Goal: Information Seeking & Learning: Learn about a topic

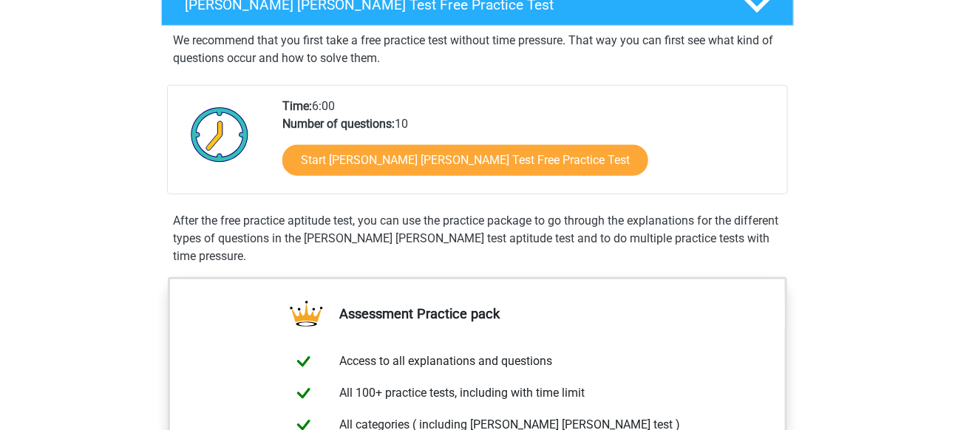
scroll to position [296, 0]
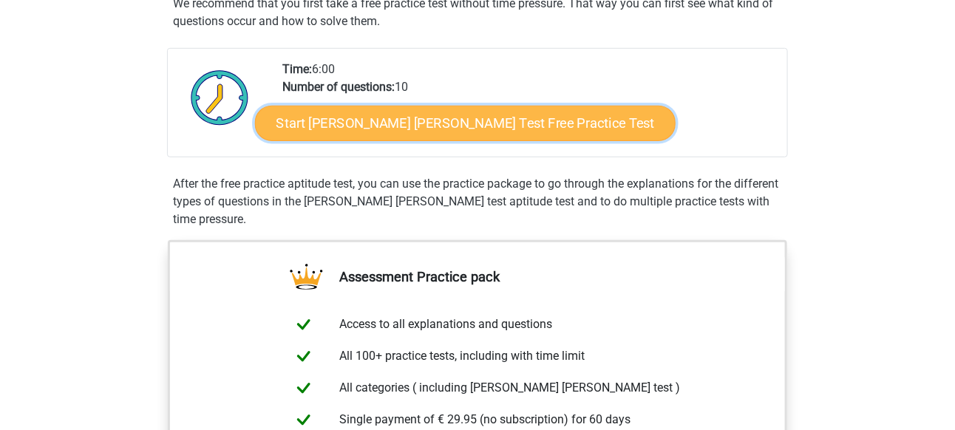
click at [447, 136] on link "Start Watson Glaser Test Free Practice Test" at bounding box center [465, 123] width 421 height 35
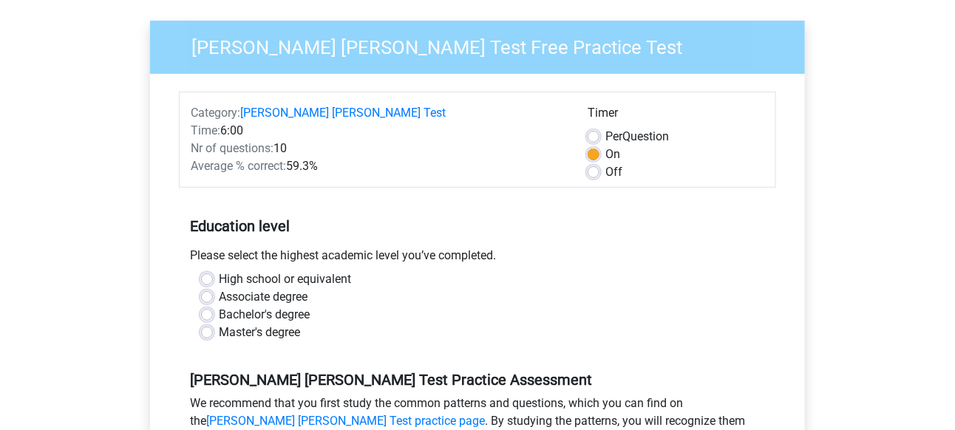
scroll to position [148, 0]
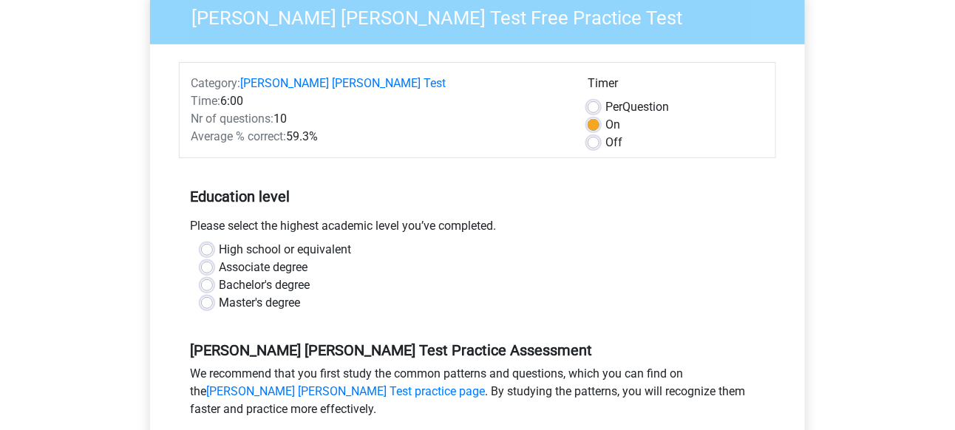
click at [291, 294] on label "Master's degree" at bounding box center [259, 303] width 81 height 18
click at [213, 294] on input "Master's degree" at bounding box center [207, 301] width 12 height 15
radio input "true"
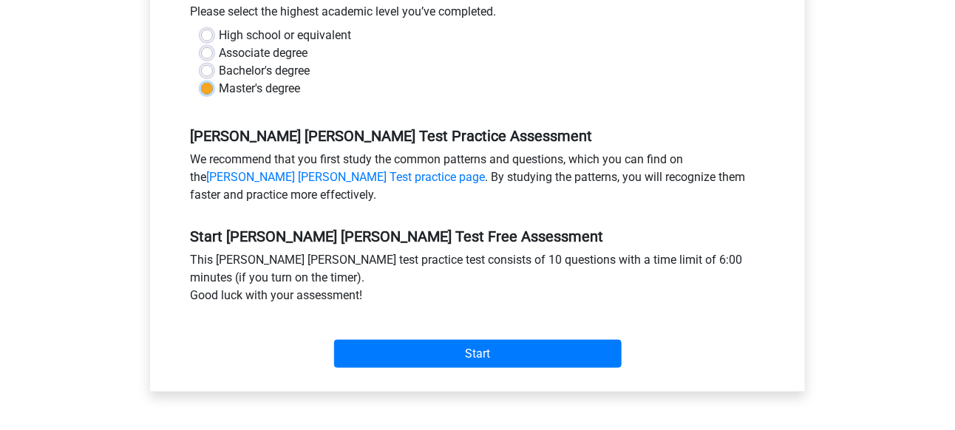
scroll to position [370, 0]
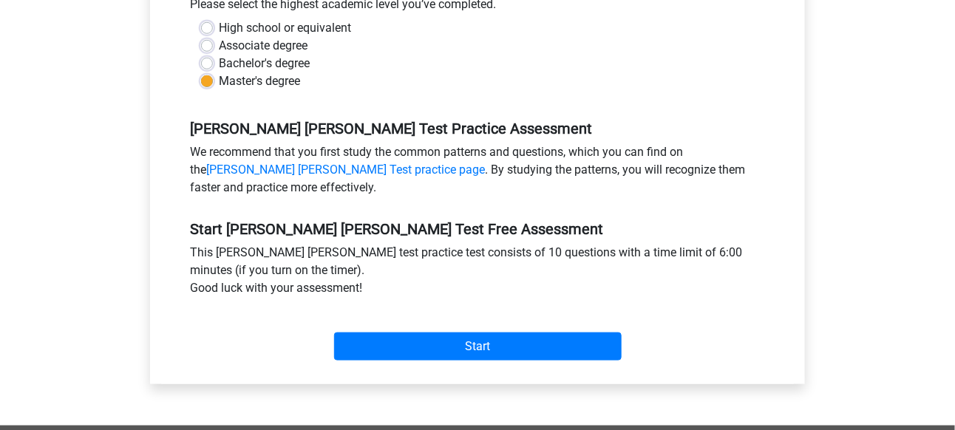
click at [427, 342] on div "Start" at bounding box center [477, 335] width 597 height 64
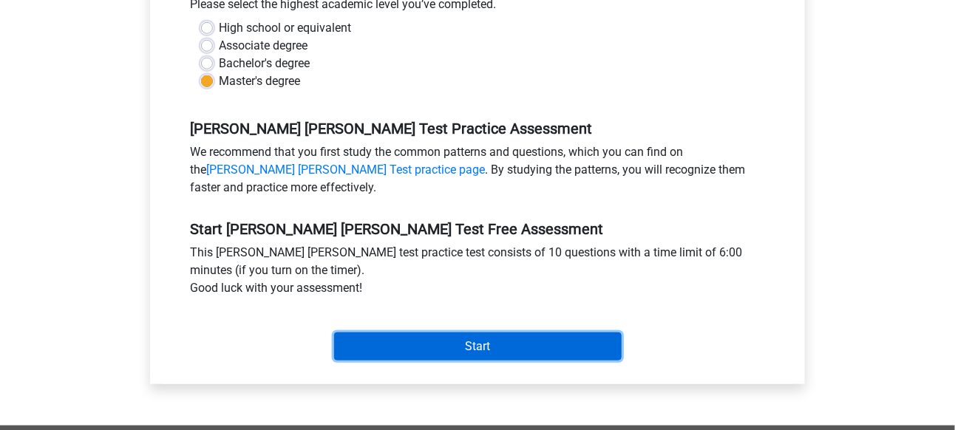
click at [433, 333] on input "Start" at bounding box center [478, 347] width 288 height 28
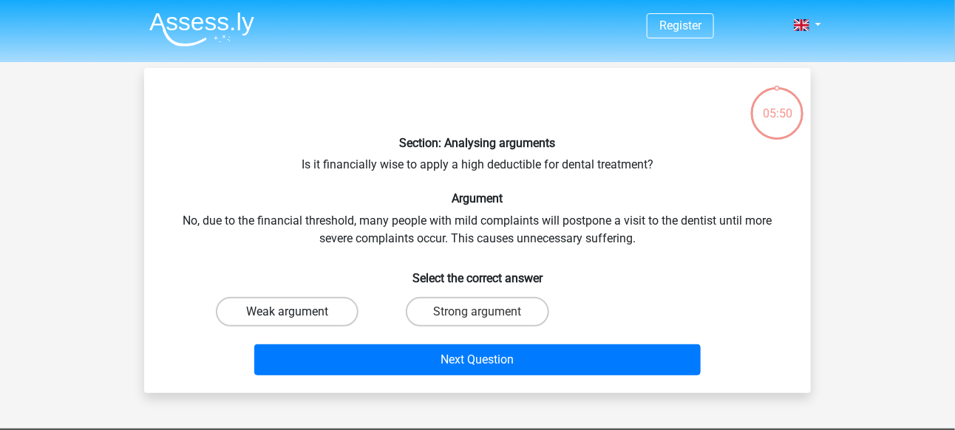
click at [321, 305] on label "Weak argument" at bounding box center [287, 312] width 143 height 30
click at [297, 312] on input "Weak argument" at bounding box center [293, 317] width 10 height 10
radio input "true"
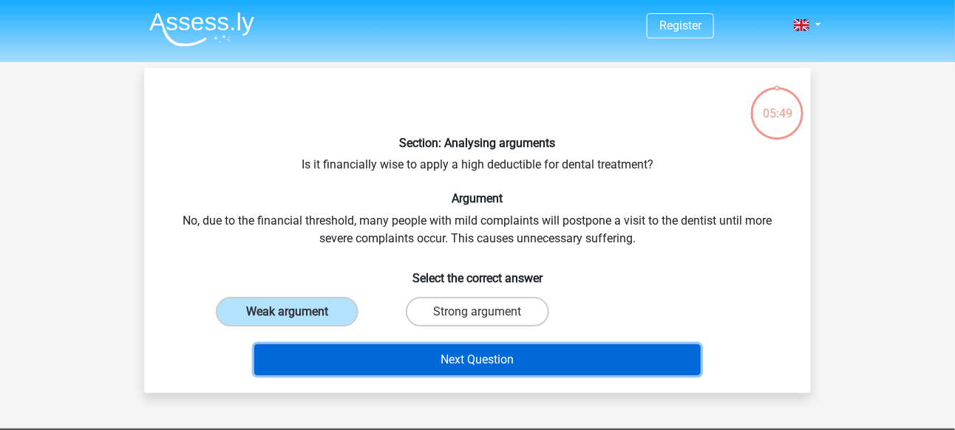
click at [462, 360] on button "Next Question" at bounding box center [477, 360] width 447 height 31
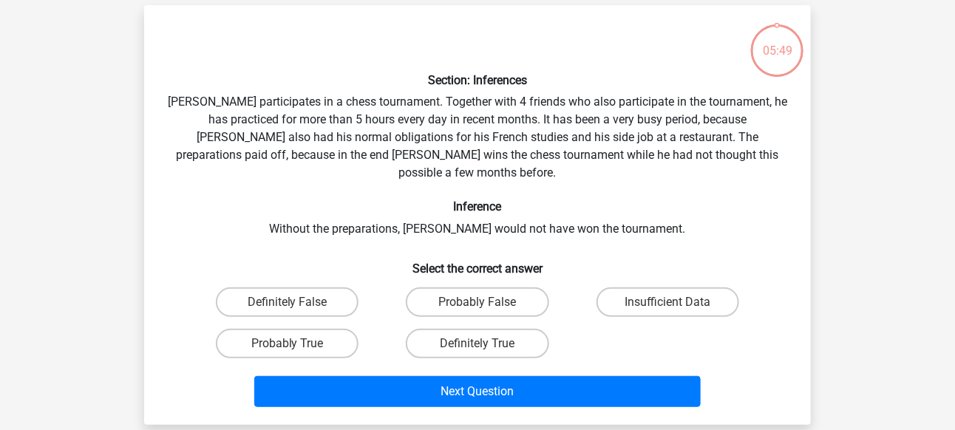
scroll to position [68, 0]
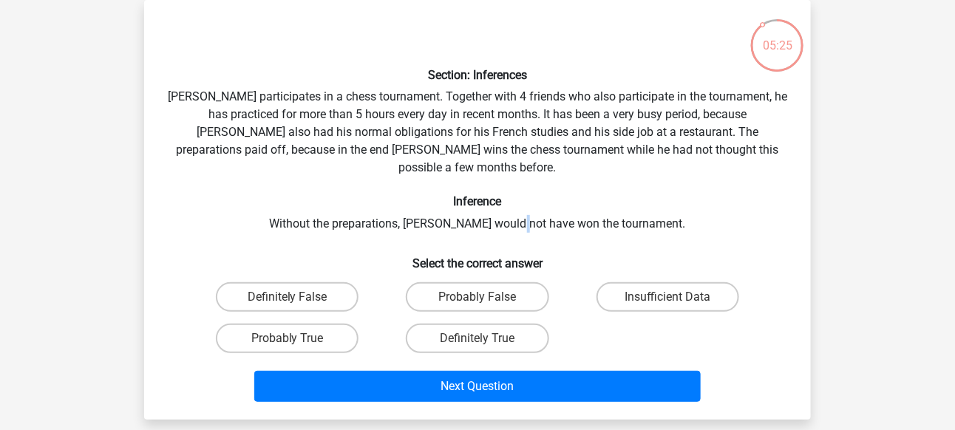
click at [540, 212] on div "Section: Inferences Pablo participates in a chess tournament. Together with 4 f…" at bounding box center [477, 210] width 655 height 396
click at [313, 324] on label "Probably True" at bounding box center [287, 339] width 143 height 30
click at [297, 339] on input "Probably True" at bounding box center [293, 344] width 10 height 10
radio input "true"
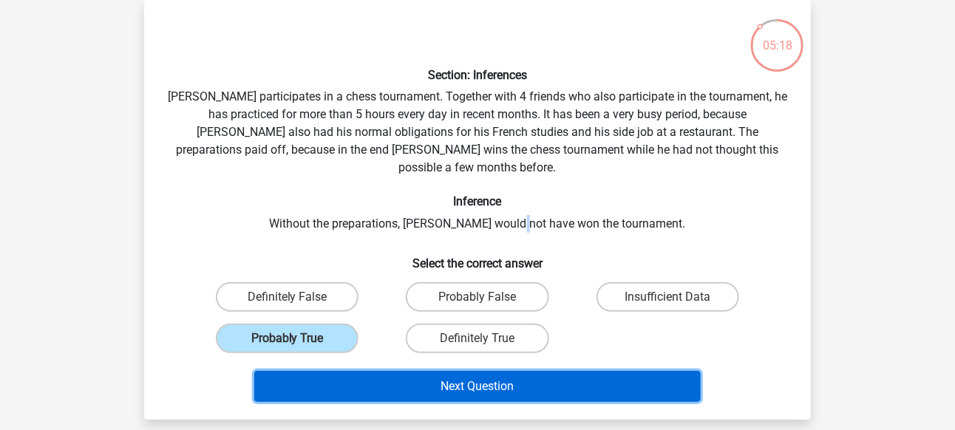
click at [478, 371] on button "Next Question" at bounding box center [477, 386] width 447 height 31
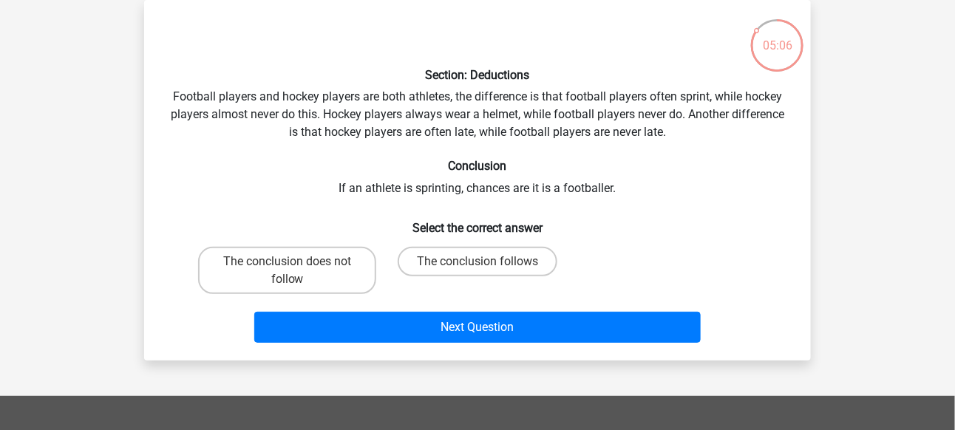
click at [512, 201] on div "Section: Deductions Football players and hockey players are both athletes, the …" at bounding box center [477, 180] width 655 height 337
click at [478, 267] on input "The conclusion follows" at bounding box center [483, 267] width 10 height 10
radio input "true"
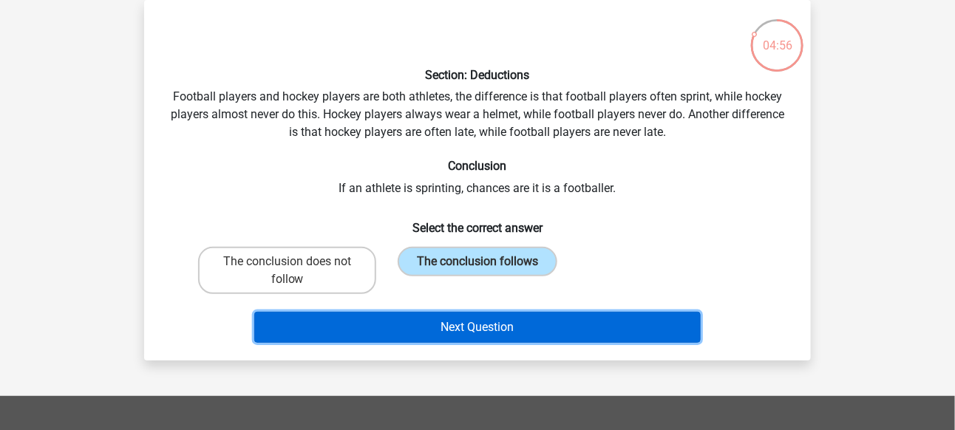
click at [514, 316] on button "Next Question" at bounding box center [477, 327] width 447 height 31
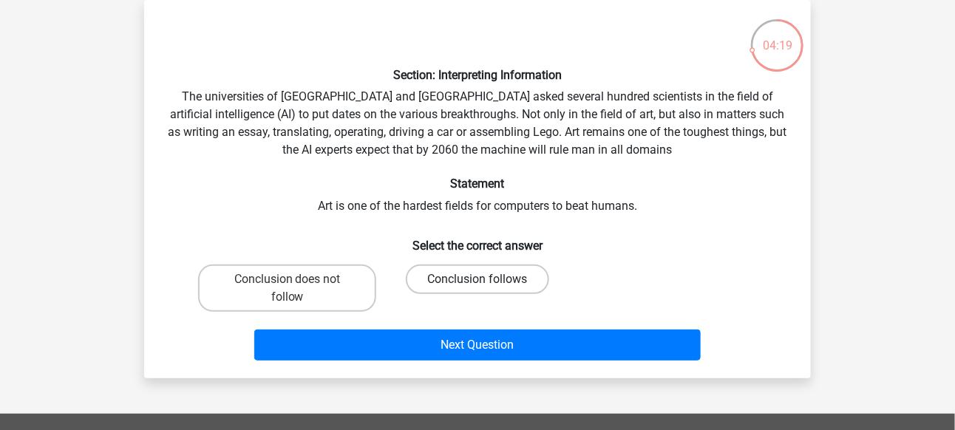
click at [458, 282] on label "Conclusion follows" at bounding box center [477, 280] width 143 height 30
click at [478, 282] on input "Conclusion follows" at bounding box center [483, 284] width 10 height 10
radio input "true"
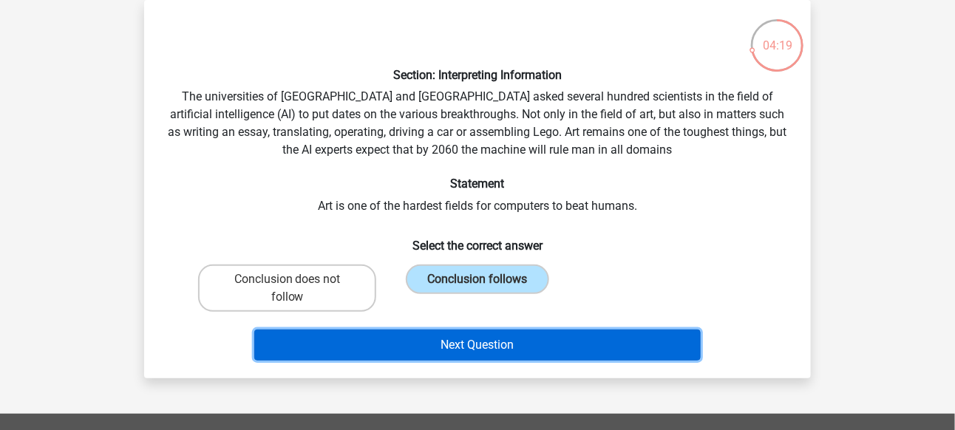
click at [513, 332] on button "Next Question" at bounding box center [477, 345] width 447 height 31
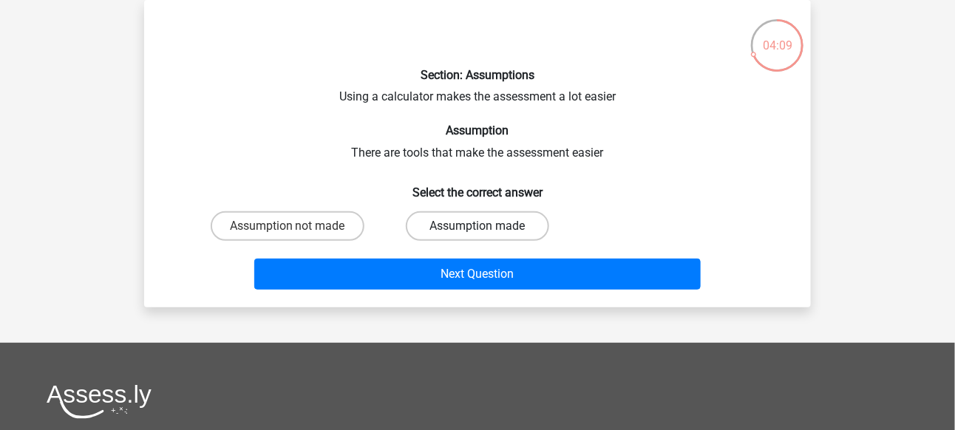
click at [445, 219] on label "Assumption made" at bounding box center [477, 226] width 143 height 30
click at [478, 226] on input "Assumption made" at bounding box center [483, 231] width 10 height 10
radio input "true"
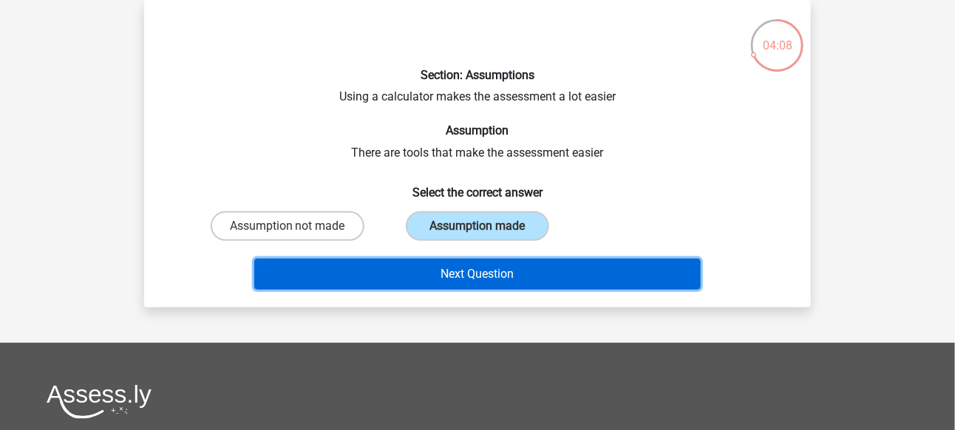
click at [486, 268] on button "Next Question" at bounding box center [477, 274] width 447 height 31
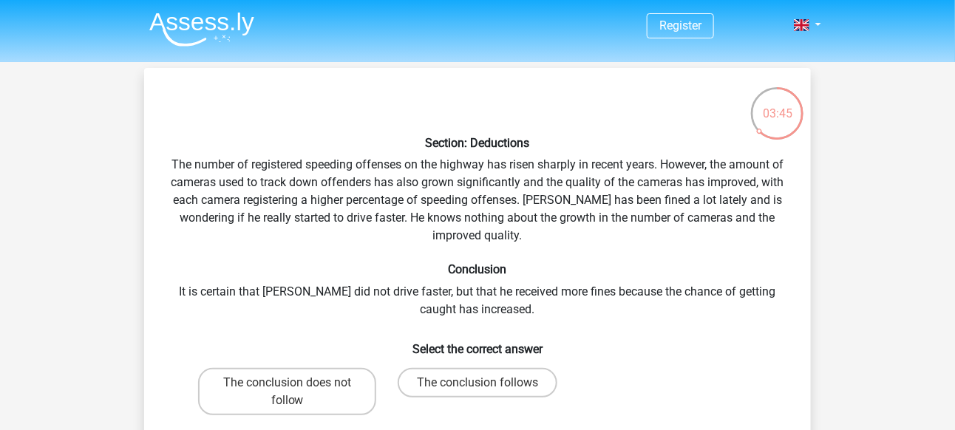
scroll to position [74, 0]
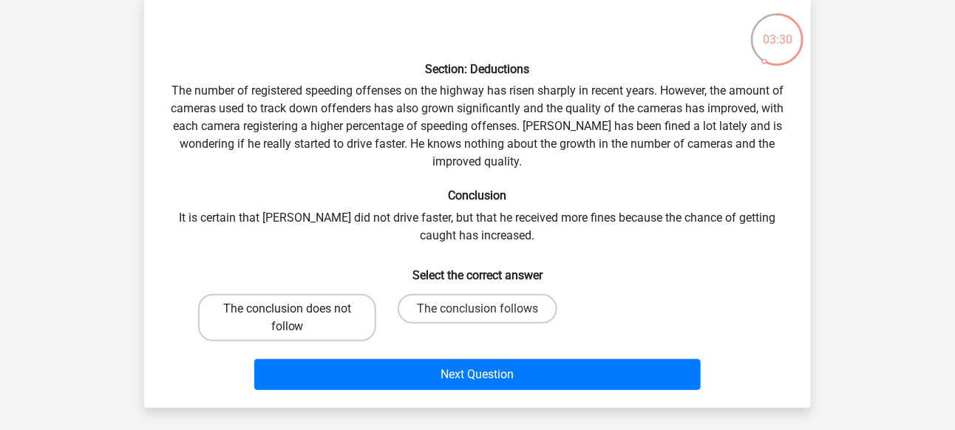
click at [343, 309] on label "The conclusion does not follow" at bounding box center [287, 317] width 178 height 47
click at [297, 309] on input "The conclusion does not follow" at bounding box center [293, 314] width 10 height 10
radio input "true"
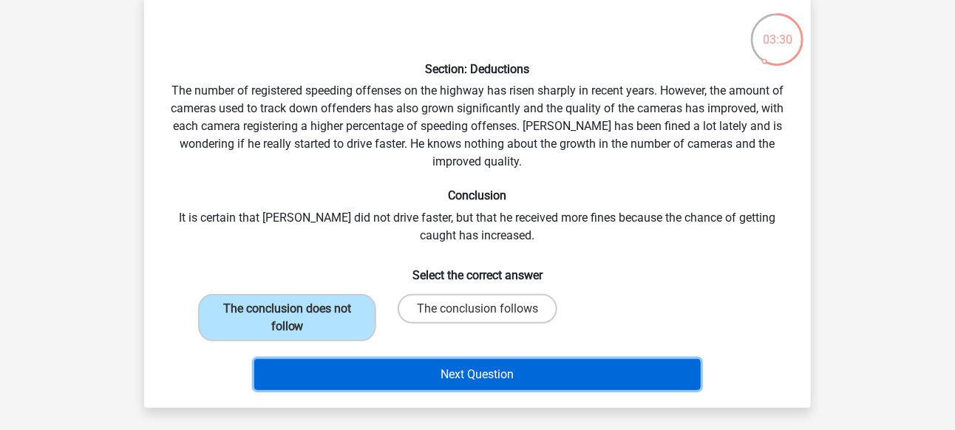
click at [510, 376] on button "Next Question" at bounding box center [477, 374] width 447 height 31
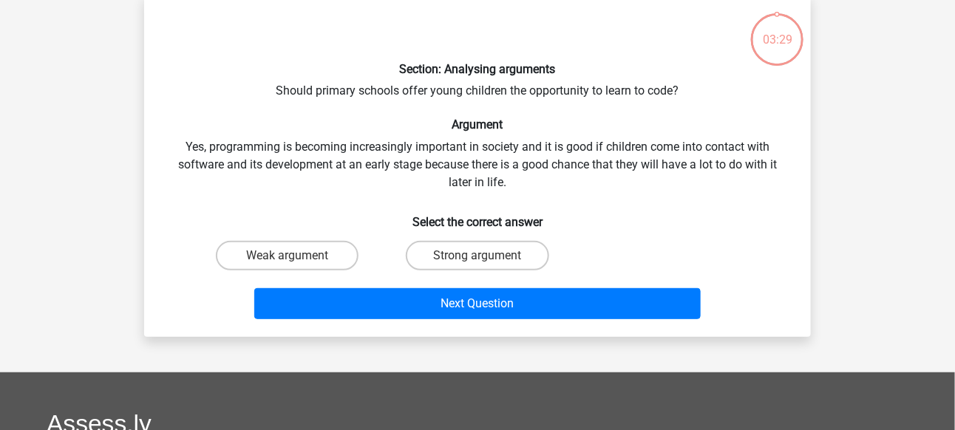
scroll to position [68, 0]
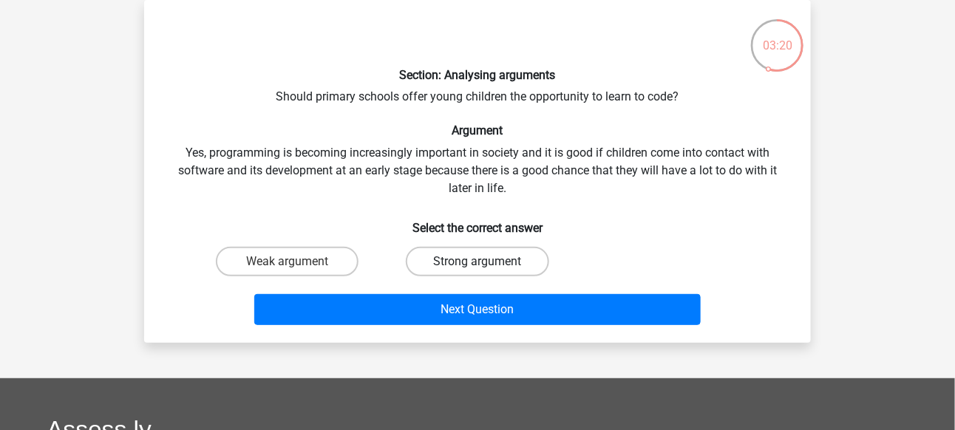
click at [479, 255] on label "Strong argument" at bounding box center [477, 262] width 143 height 30
click at [479, 262] on input "Strong argument" at bounding box center [483, 267] width 10 height 10
radio input "true"
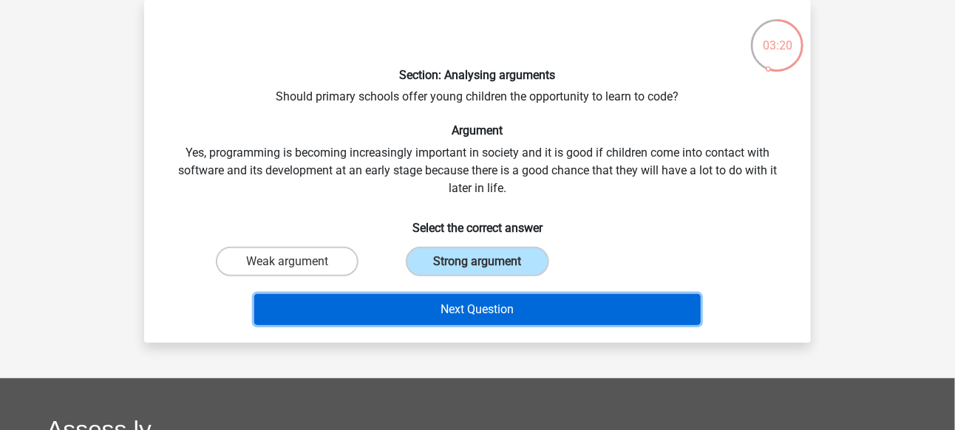
click at [520, 308] on button "Next Question" at bounding box center [477, 309] width 447 height 31
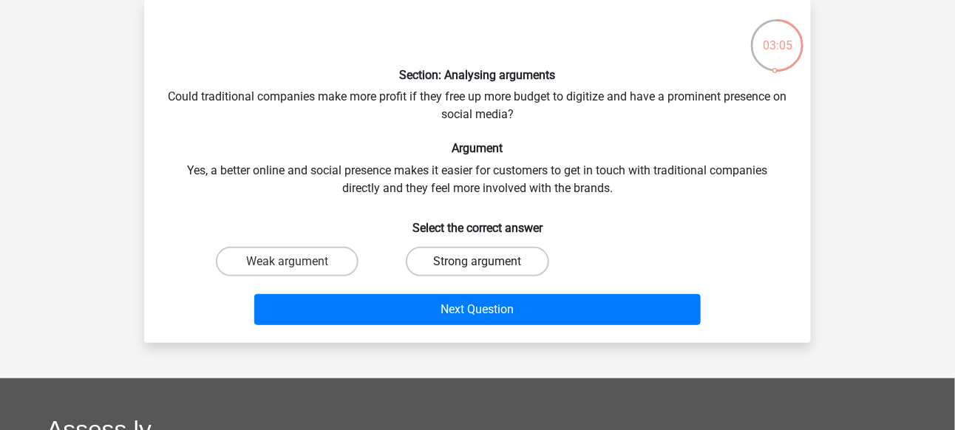
click at [492, 260] on label "Strong argument" at bounding box center [477, 262] width 143 height 30
click at [487, 262] on input "Strong argument" at bounding box center [483, 267] width 10 height 10
radio input "true"
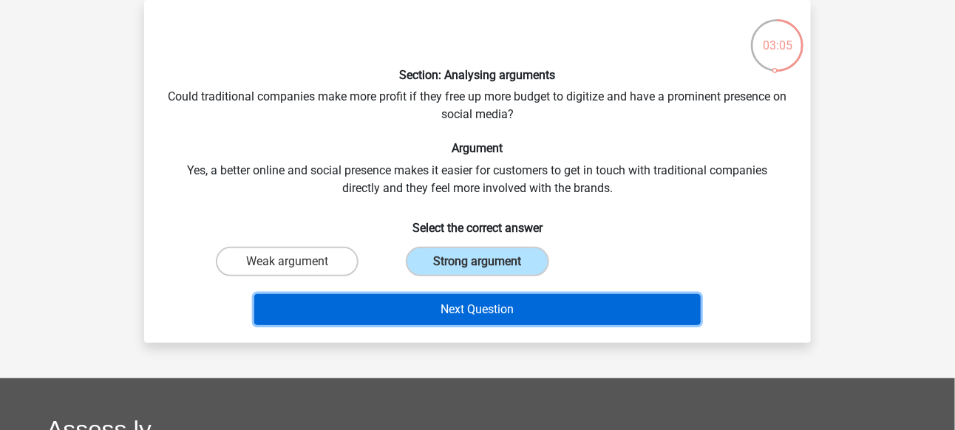
click at [602, 314] on button "Next Question" at bounding box center [477, 309] width 447 height 31
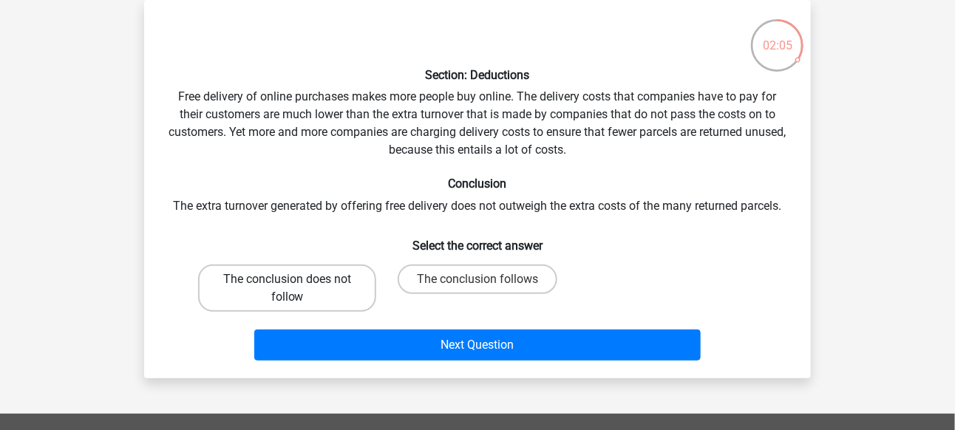
click at [325, 280] on label "The conclusion does not follow" at bounding box center [287, 288] width 178 height 47
click at [297, 280] on input "The conclusion does not follow" at bounding box center [293, 284] width 10 height 10
radio input "true"
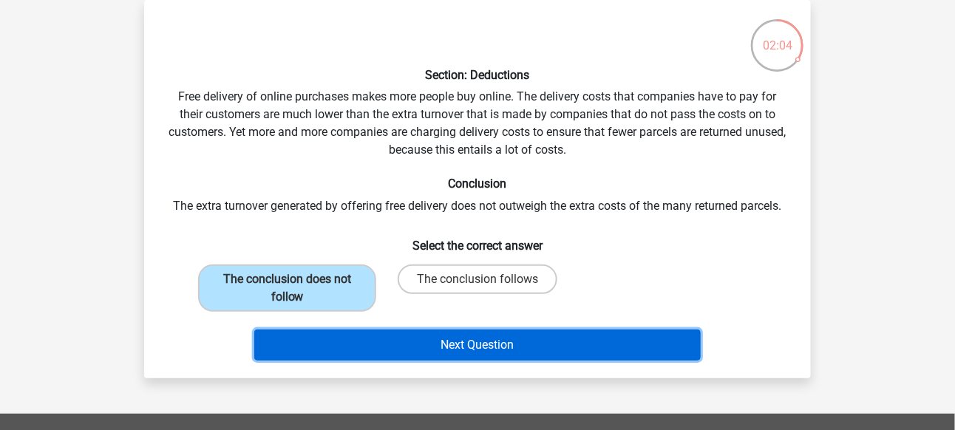
click at [563, 338] on button "Next Question" at bounding box center [477, 345] width 447 height 31
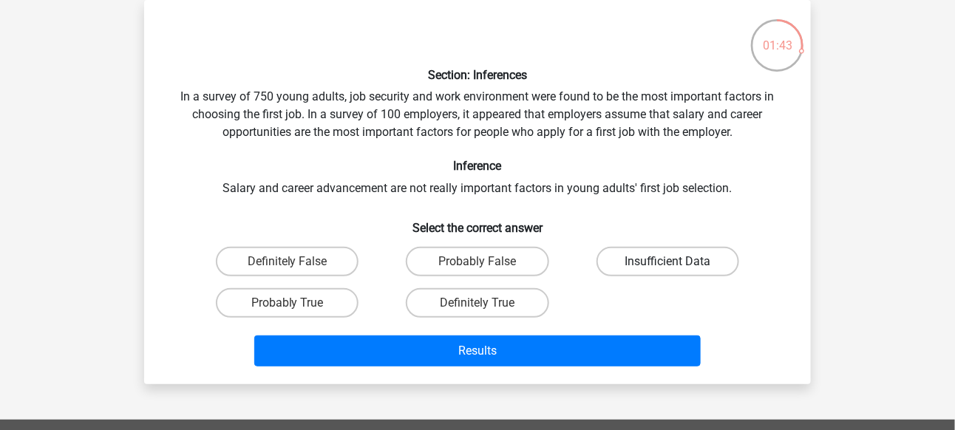
click at [617, 249] on label "Insufficient Data" at bounding box center [668, 262] width 143 height 30
click at [668, 262] on input "Insufficient Data" at bounding box center [673, 267] width 10 height 10
radio input "true"
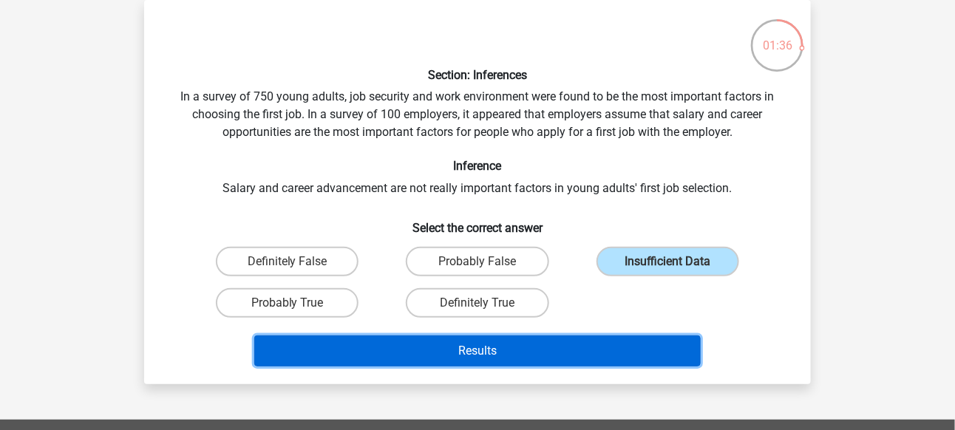
click at [614, 345] on button "Results" at bounding box center [477, 351] width 447 height 31
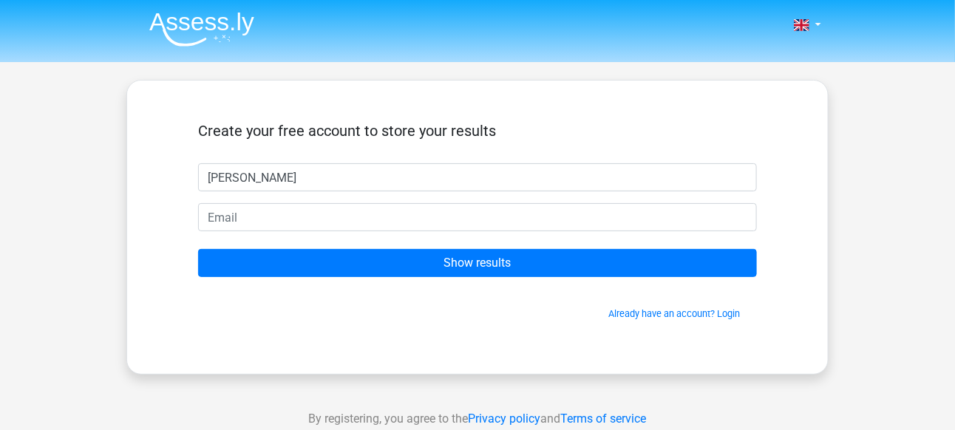
type input "Anna"
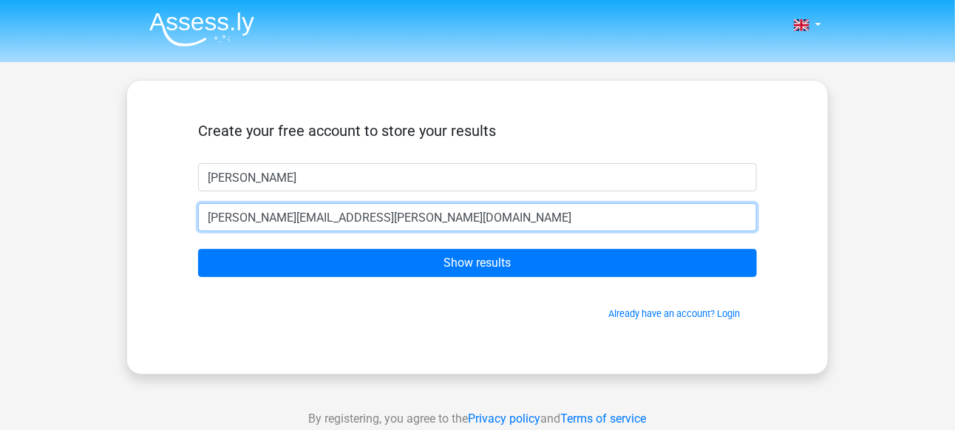
type input "anna.e.picardi@gmail.com"
click at [198, 249] on input "Show results" at bounding box center [477, 263] width 559 height 28
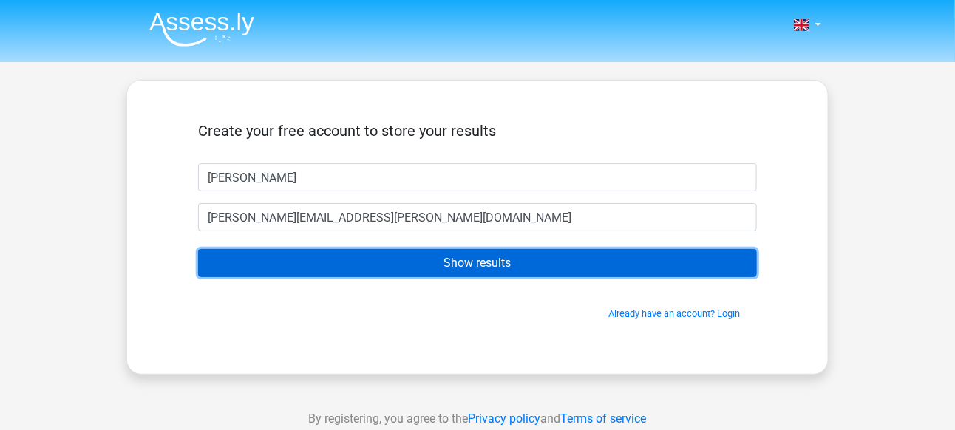
click at [526, 264] on input "Show results" at bounding box center [477, 263] width 559 height 28
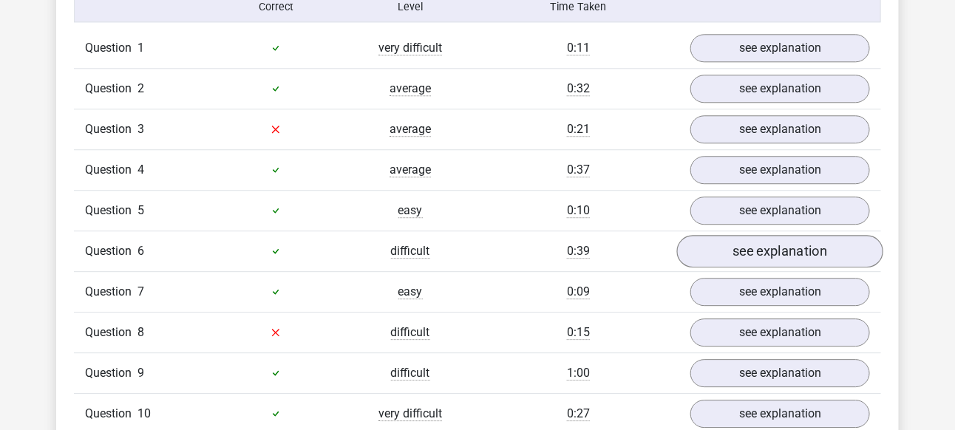
scroll to position [1257, 0]
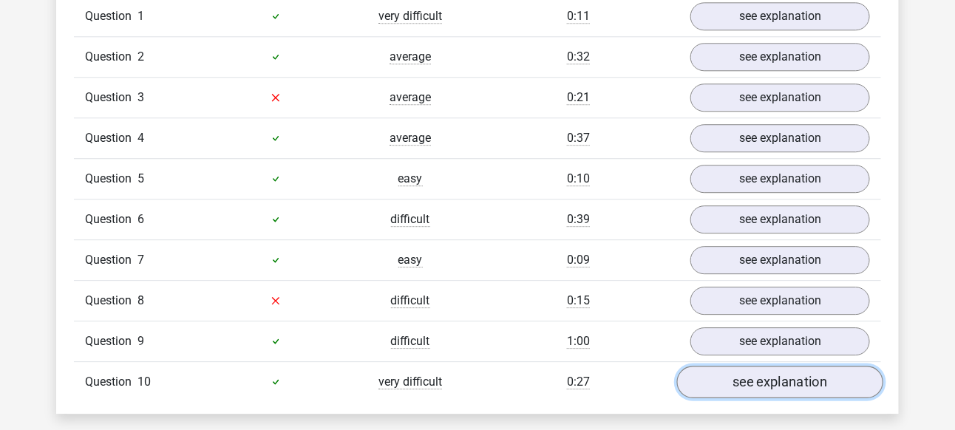
click at [776, 378] on link "see explanation" at bounding box center [780, 382] width 206 height 33
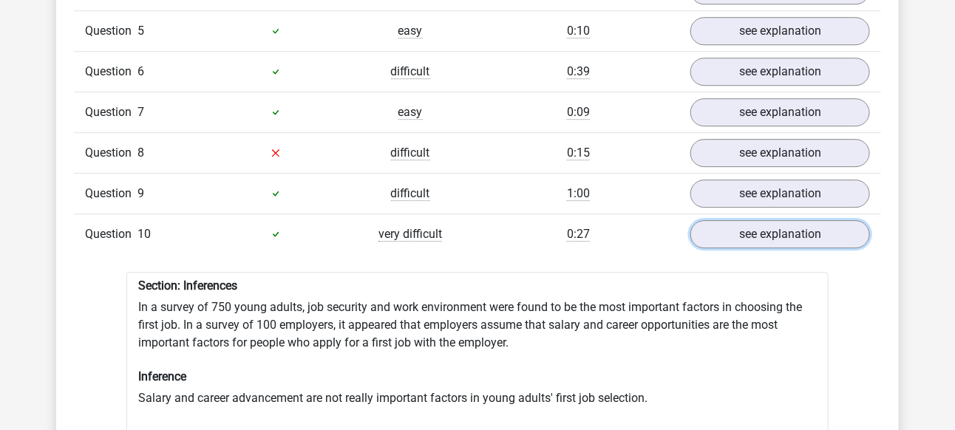
scroll to position [1331, 0]
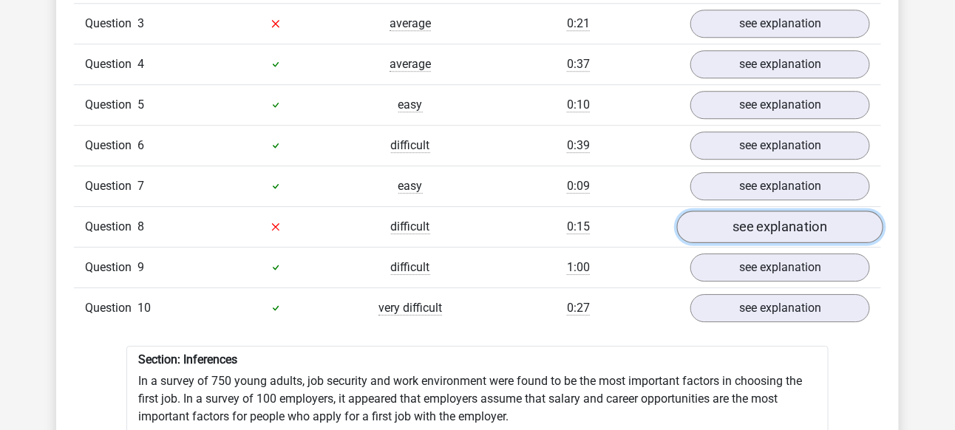
click at [735, 217] on link "see explanation" at bounding box center [780, 227] width 206 height 33
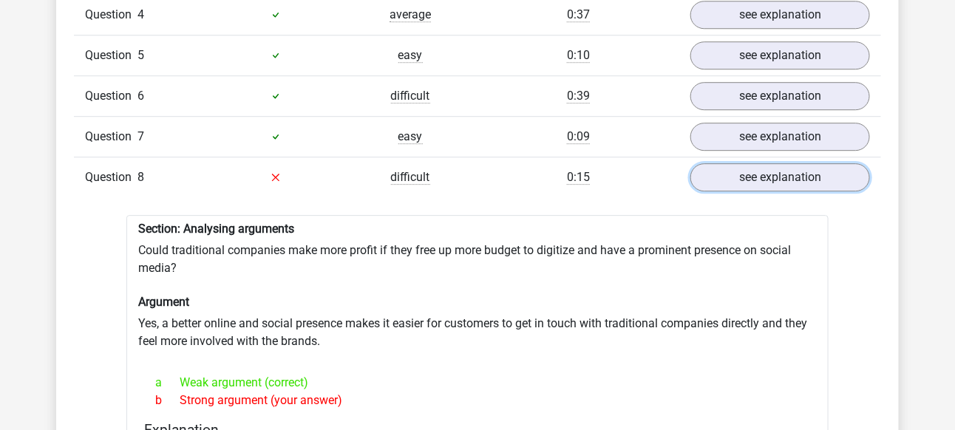
scroll to position [1183, 0]
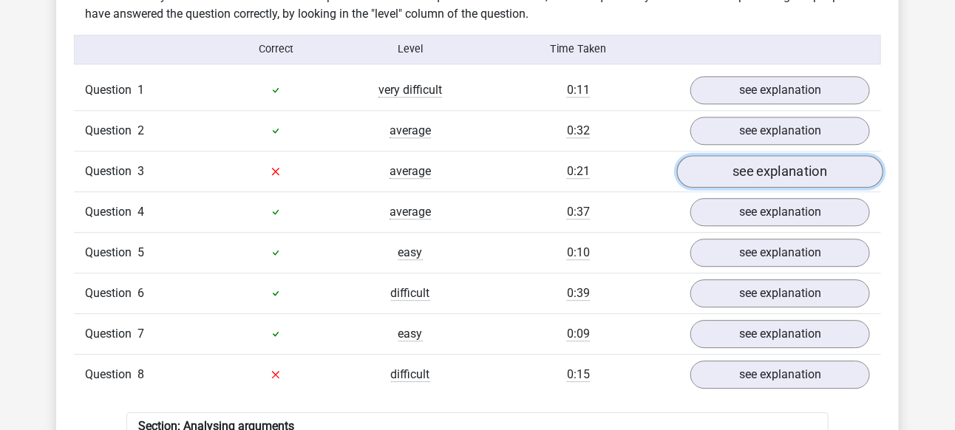
click at [725, 169] on link "see explanation" at bounding box center [780, 171] width 206 height 33
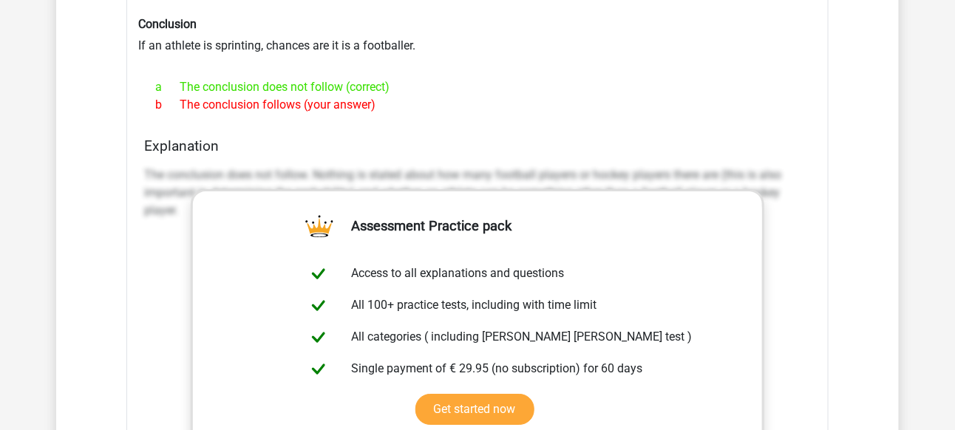
scroll to position [1553, 0]
